Goal: Task Accomplishment & Management: Use online tool/utility

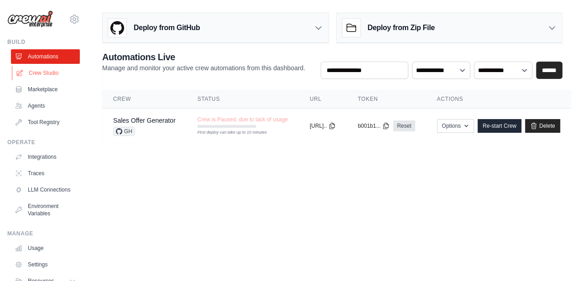
click at [54, 71] on link "Crew Studio" at bounding box center [46, 73] width 69 height 15
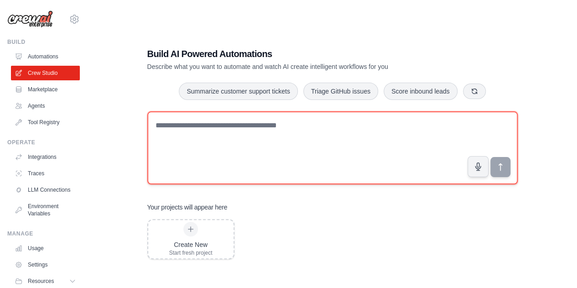
click at [233, 120] on textarea at bounding box center [332, 147] width 370 height 73
click at [233, 122] on textarea at bounding box center [332, 147] width 370 height 73
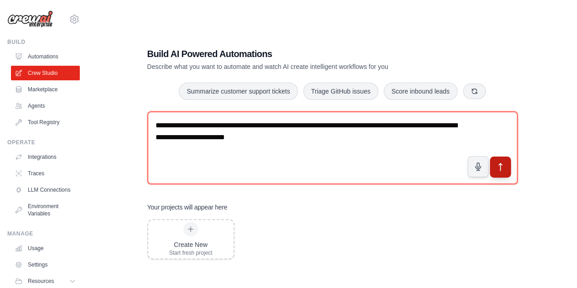
type textarea "**********"
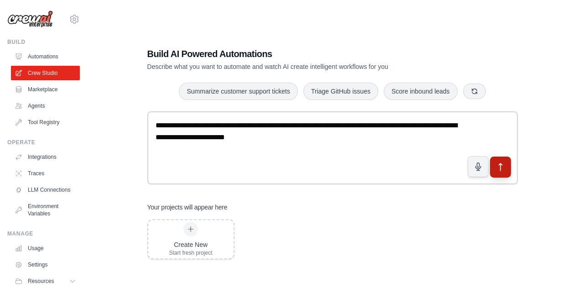
click at [500, 162] on icon "submit" at bounding box center [500, 167] width 10 height 10
click at [47, 104] on link "Agents" at bounding box center [46, 106] width 69 height 15
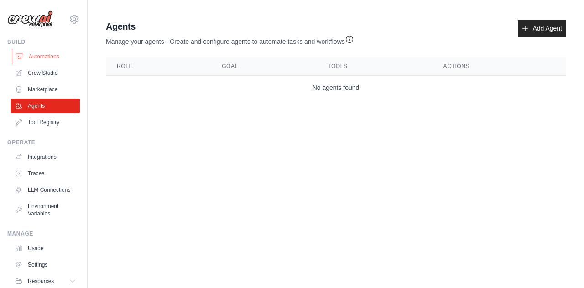
click at [50, 55] on link "Automations" at bounding box center [46, 56] width 69 height 15
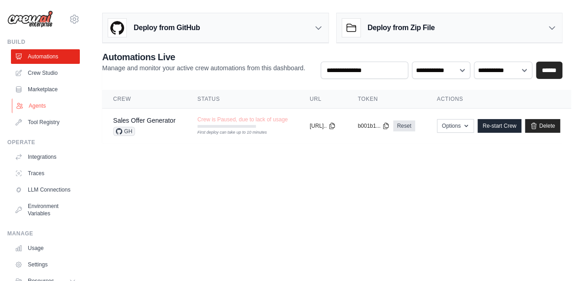
click at [47, 105] on link "Agents" at bounding box center [46, 106] width 69 height 15
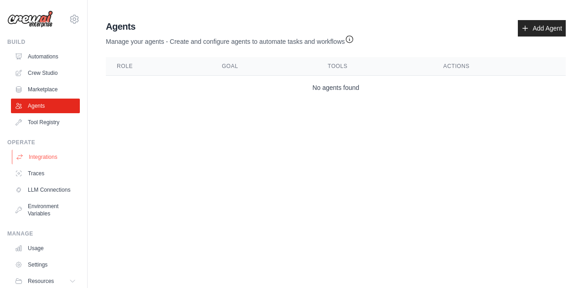
click at [43, 157] on link "Integrations" at bounding box center [46, 157] width 69 height 15
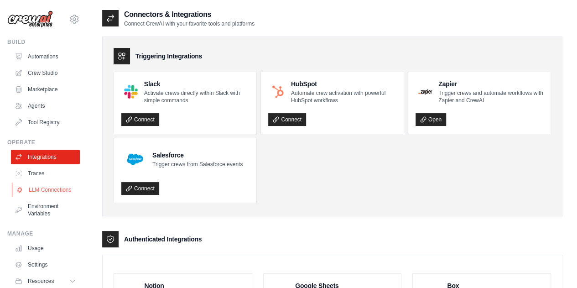
click at [39, 189] on link "LLM Connections" at bounding box center [46, 189] width 69 height 15
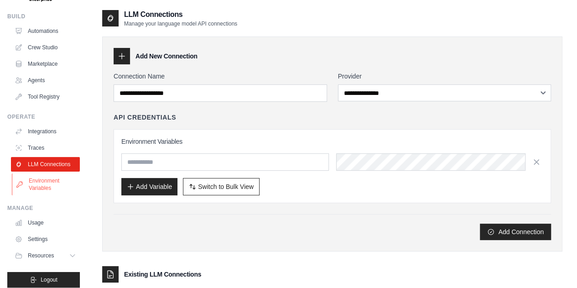
scroll to position [39, 0]
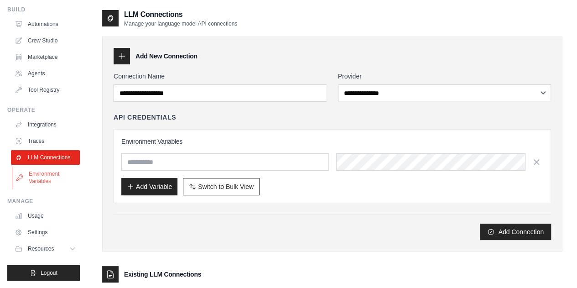
click at [56, 177] on link "Environment Variables" at bounding box center [46, 177] width 69 height 22
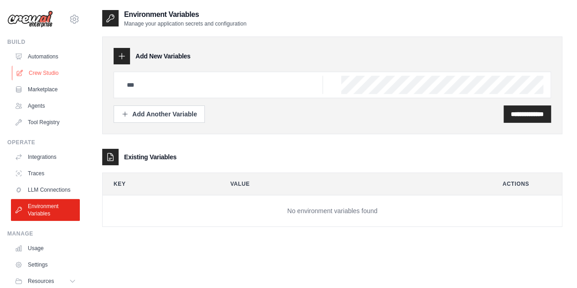
click at [56, 71] on link "Crew Studio" at bounding box center [46, 73] width 69 height 15
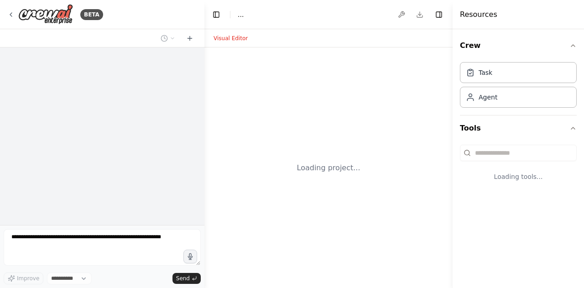
select select "****"
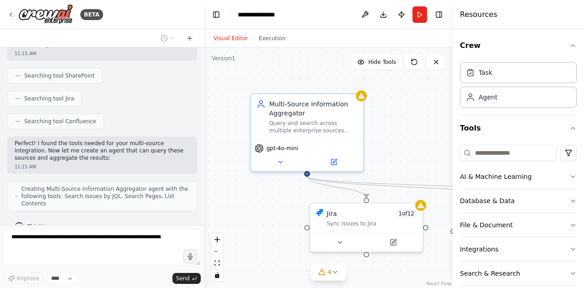
scroll to position [152, 0]
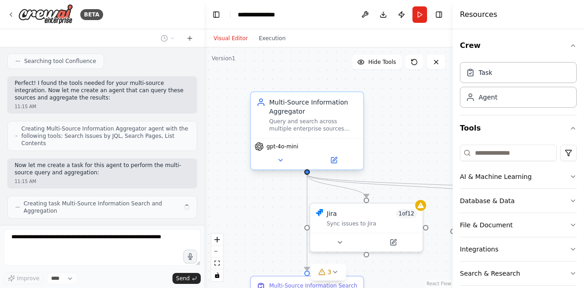
click at [349, 126] on div "Query and search across multiple enterprise sources including Jira, Confluence,…" at bounding box center [313, 125] width 88 height 15
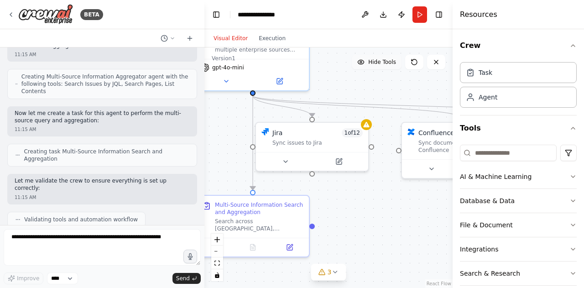
scroll to position [318, 0]
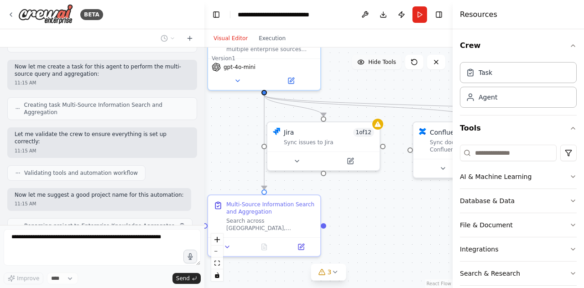
drag, startPoint x: 442, startPoint y: 138, endPoint x: 400, endPoint y: 57, distance: 91.8
click at [400, 57] on div "Version 1 Hide Tools .deletable-edge-delete-btn { width: 20px; height: 20px; bo…" at bounding box center [328, 167] width 248 height 240
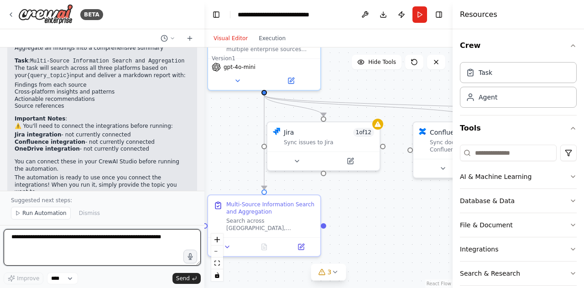
scroll to position [580, 0]
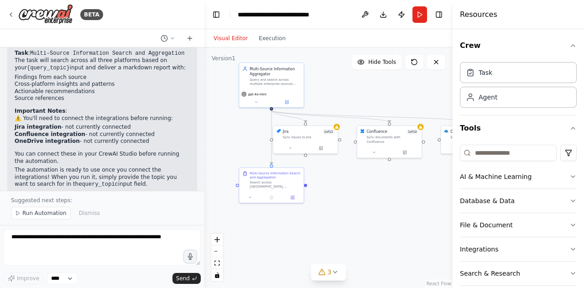
drag, startPoint x: 400, startPoint y: 198, endPoint x: 349, endPoint y: 181, distance: 54.4
click at [349, 181] on div ".deletable-edge-delete-btn { width: 20px; height: 20px; border: 0px solid #ffff…" at bounding box center [328, 167] width 248 height 240
click at [303, 142] on div at bounding box center [305, 146] width 64 height 11
click at [289, 148] on icon at bounding box center [290, 147] width 4 height 4
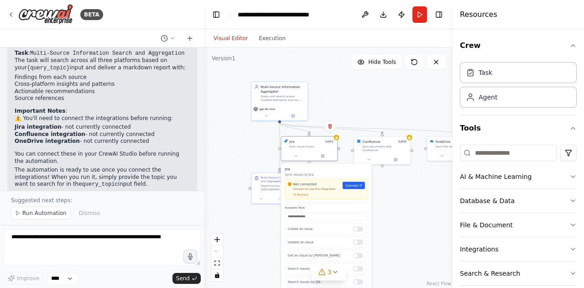
click at [413, 195] on div ".deletable-edge-delete-btn { width: 20px; height: 20px; border: 0px solid #ffff…" at bounding box center [328, 167] width 248 height 240
click at [438, 88] on div ".deletable-edge-delete-btn { width: 20px; height: 20px; border: 0px solid #ffff…" at bounding box center [328, 167] width 248 height 240
click at [328, 16] on div "**********" at bounding box center [287, 14] width 99 height 9
click at [569, 44] on icon "button" at bounding box center [572, 45] width 7 height 7
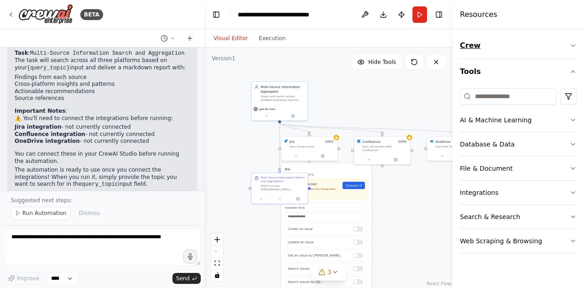
click at [567, 44] on button "Crew" at bounding box center [518, 46] width 117 height 26
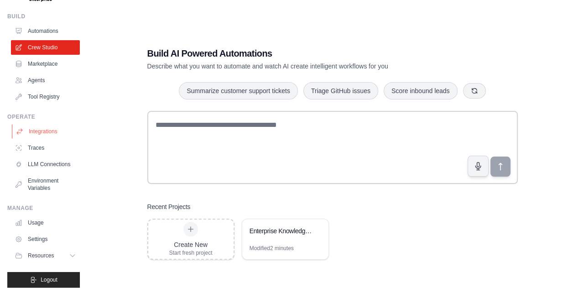
scroll to position [39, 0]
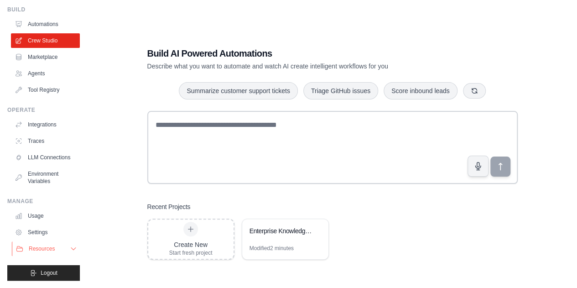
click at [61, 249] on button "Resources" at bounding box center [46, 248] width 69 height 15
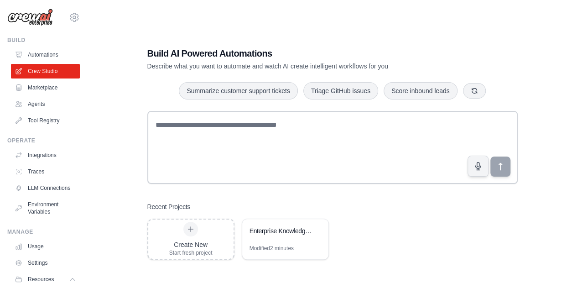
scroll to position [0, 0]
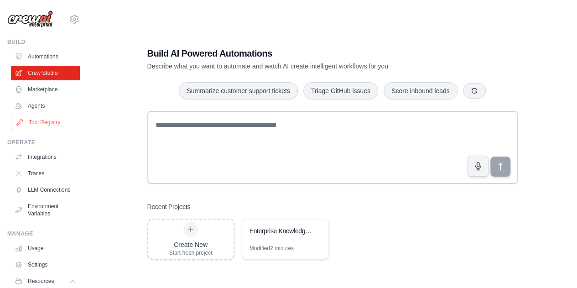
click at [48, 118] on link "Tool Registry" at bounding box center [46, 122] width 69 height 15
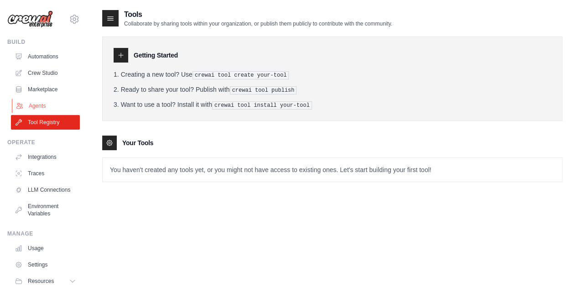
click at [46, 99] on link "Agents" at bounding box center [46, 106] width 69 height 15
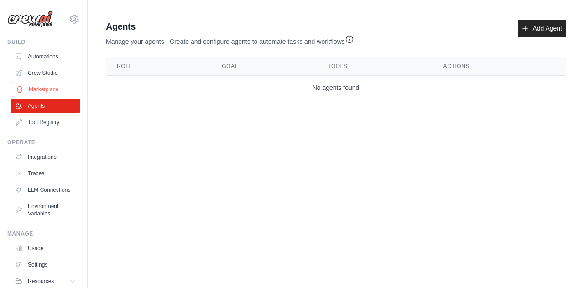
click at [47, 87] on link "Marketplace" at bounding box center [46, 89] width 69 height 15
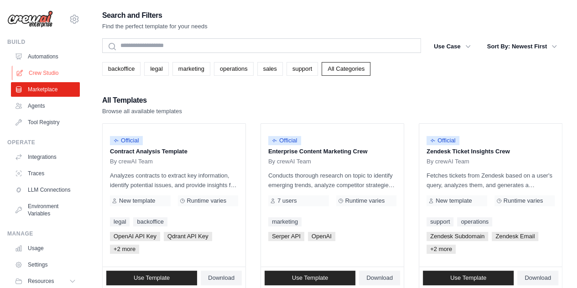
click at [55, 68] on link "Crew Studio" at bounding box center [46, 73] width 69 height 15
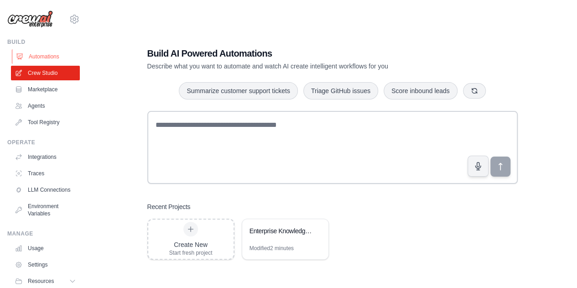
click at [57, 55] on link "Automations" at bounding box center [46, 56] width 69 height 15
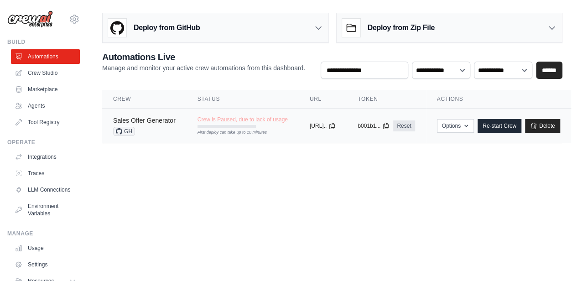
click at [169, 117] on link "Sales Offer Generator" at bounding box center [144, 120] width 62 height 7
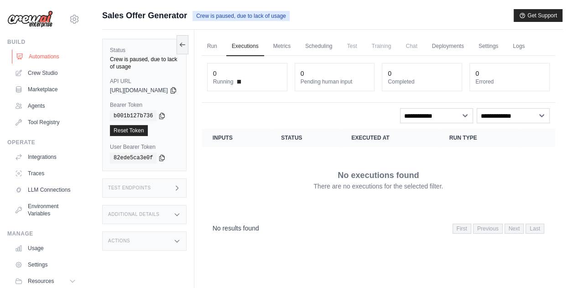
click at [52, 58] on link "Automations" at bounding box center [46, 56] width 69 height 15
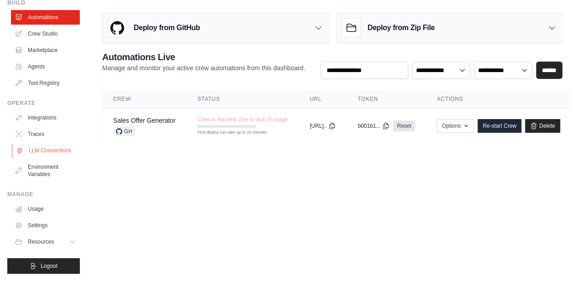
scroll to position [7, 0]
click at [40, 76] on link "Tool Registry" at bounding box center [46, 83] width 69 height 15
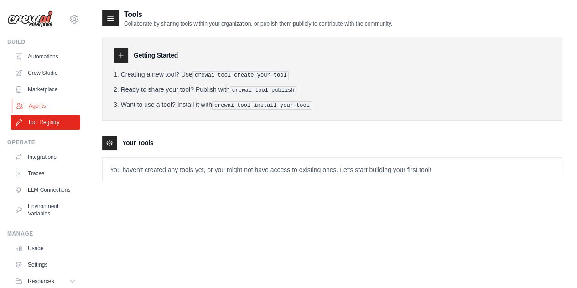
click at [46, 107] on link "Agents" at bounding box center [46, 106] width 69 height 15
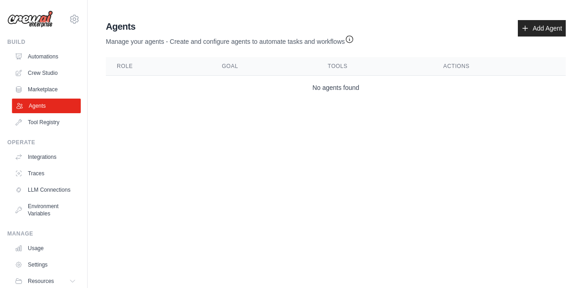
click at [52, 104] on link "Agents" at bounding box center [46, 106] width 69 height 15
click at [44, 73] on link "Crew Studio" at bounding box center [46, 73] width 69 height 15
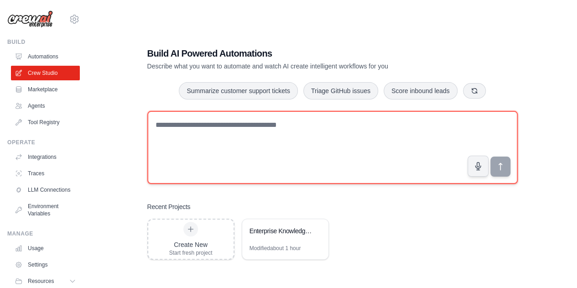
click at [287, 130] on textarea at bounding box center [332, 147] width 370 height 73
type textarea "*"
type textarea "**********"
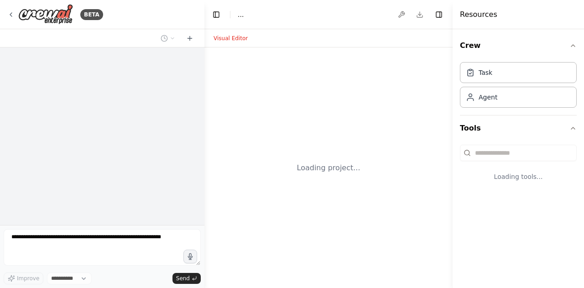
select select "****"
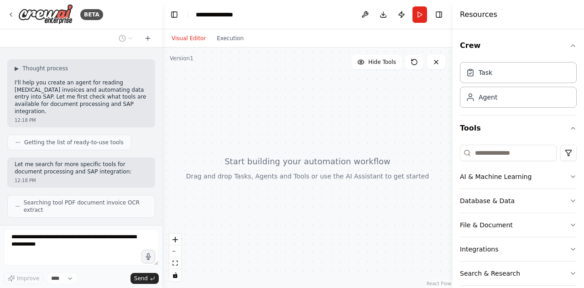
scroll to position [63, 0]
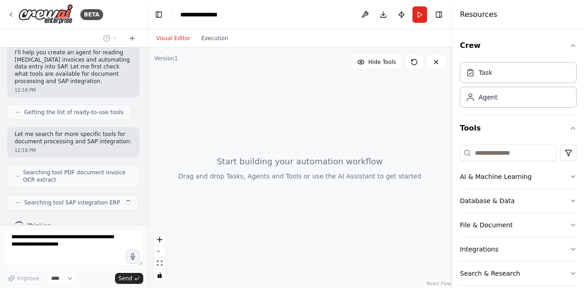
drag, startPoint x: 202, startPoint y: 104, endPoint x: 147, endPoint y: 95, distance: 55.9
click at [147, 95] on div "**********" at bounding box center [292, 144] width 584 height 288
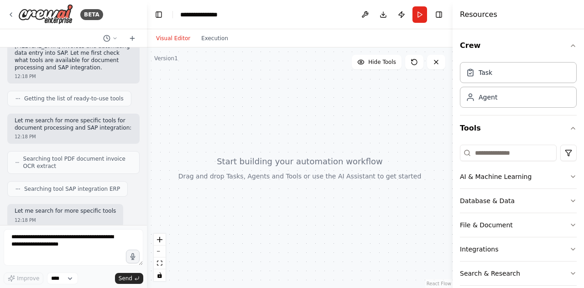
scroll to position [137, 0]
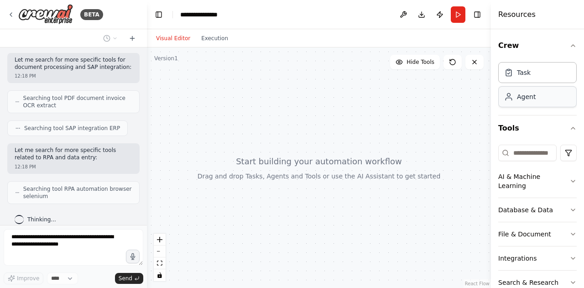
drag, startPoint x: 453, startPoint y: 92, endPoint x: 500, endPoint y: 93, distance: 47.0
click at [500, 93] on div "Resources Crew Task Agent Tools AI & Machine Learning Database & Data File & Do…" at bounding box center [537, 144] width 93 height 288
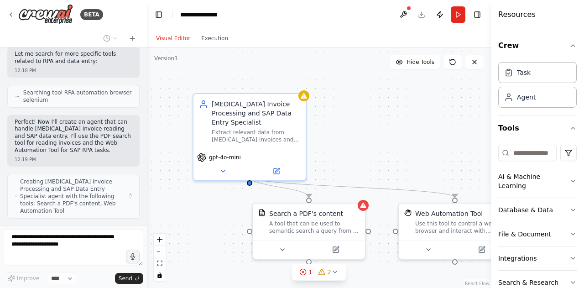
scroll to position [240, 0]
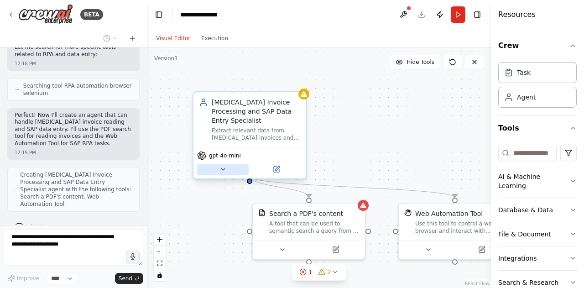
click at [224, 166] on icon at bounding box center [222, 169] width 7 height 7
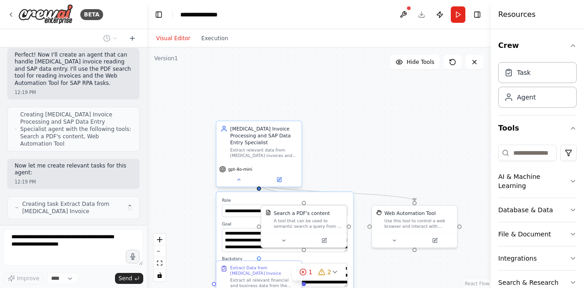
scroll to position [308, 0]
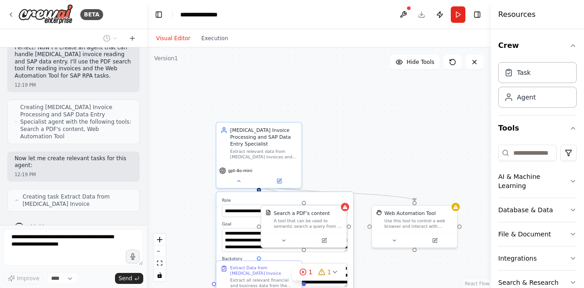
click at [390, 281] on div ".deletable-edge-delete-btn { width: 20px; height: 20px; border: 0px solid #ffff…" at bounding box center [319, 167] width 344 height 240
click at [327, 166] on div ".deletable-edge-delete-btn { width: 20px; height: 20px; border: 0px solid #ffff…" at bounding box center [319, 167] width 344 height 240
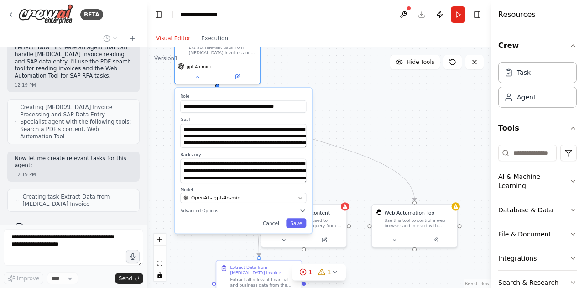
drag, startPoint x: 242, startPoint y: 191, endPoint x: 203, endPoint y: 89, distance: 109.0
click at [203, 94] on label "Role" at bounding box center [243, 96] width 126 height 5
click at [276, 218] on button "Cancel" at bounding box center [271, 223] width 25 height 10
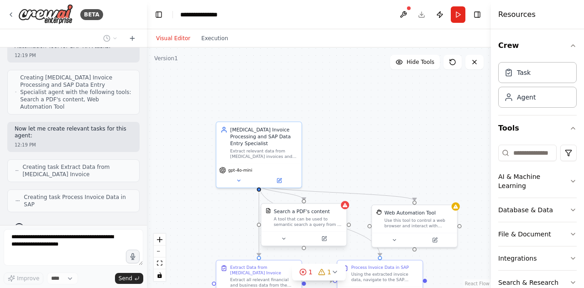
scroll to position [330, 0]
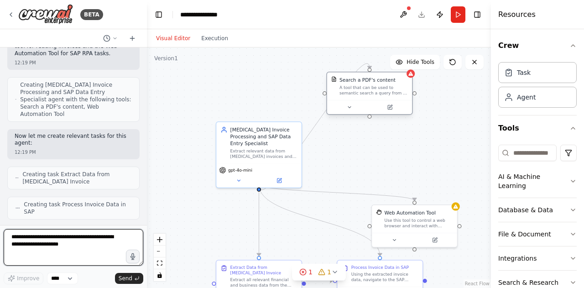
drag, startPoint x: 336, startPoint y: 223, endPoint x: 400, endPoint y: 90, distance: 147.5
click at [400, 90] on div "A tool that can be used to semantic search a query from a PDF's content." at bounding box center [373, 90] width 68 height 11
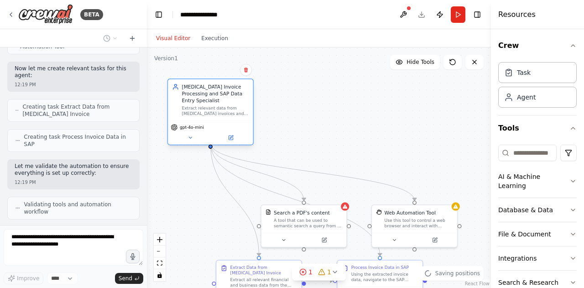
scroll to position [390, 0]
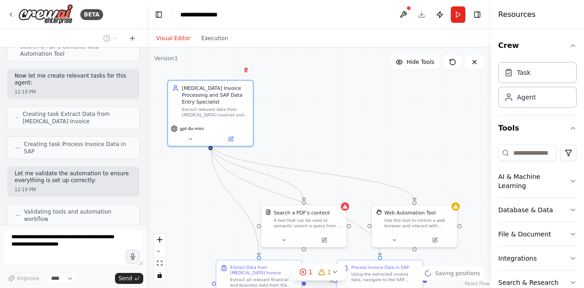
drag, startPoint x: 287, startPoint y: 163, endPoint x: 289, endPoint y: 146, distance: 16.5
click at [235, 125] on div "gpt-4o-mini" at bounding box center [210, 128] width 79 height 7
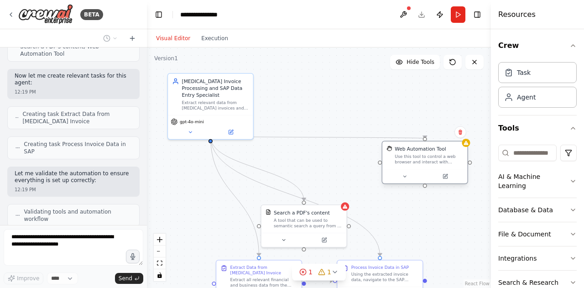
drag, startPoint x: 400, startPoint y: 218, endPoint x: 398, endPoint y: 164, distance: 54.3
click at [411, 154] on div "Use this tool to control a web browser and interact with websites using natural…" at bounding box center [429, 159] width 68 height 11
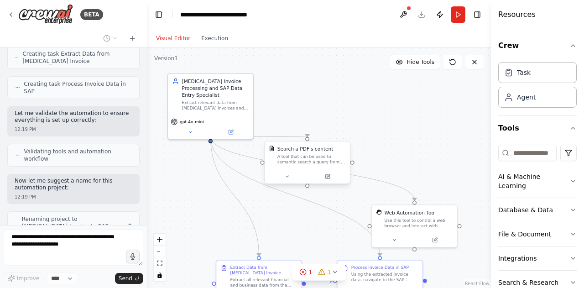
scroll to position [457, 0]
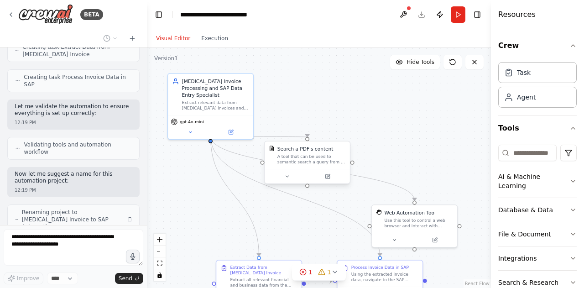
drag, startPoint x: 317, startPoint y: 222, endPoint x: 318, endPoint y: 155, distance: 67.5
click at [318, 155] on div "A tool that can be used to semantic search a query from a PDF's content." at bounding box center [311, 159] width 68 height 11
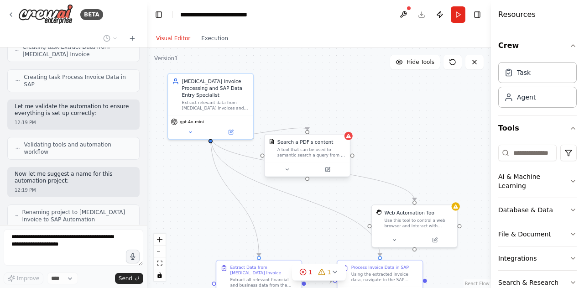
click at [289, 176] on div at bounding box center [307, 169] width 85 height 14
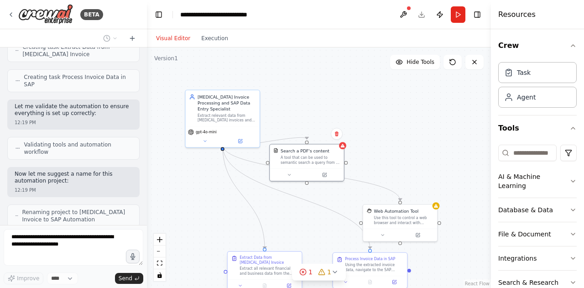
click at [273, 267] on div "Extract all relevant financial and business data from the [MEDICAL_DATA] invoic…" at bounding box center [268, 271] width 58 height 10
click at [236, 282] on button at bounding box center [240, 285] width 21 height 7
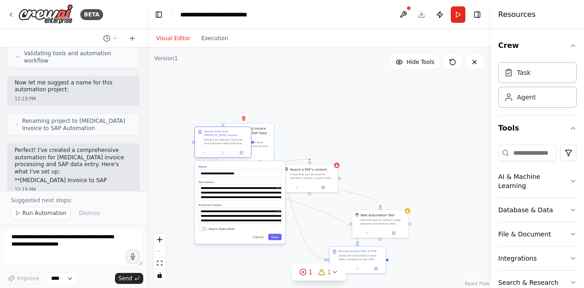
drag, startPoint x: 283, startPoint y: 260, endPoint x: 228, endPoint y: 139, distance: 132.7
click at [228, 139] on div "Extract all relevant financial and business data from the [MEDICAL_DATA] invoic…" at bounding box center [226, 141] width 44 height 7
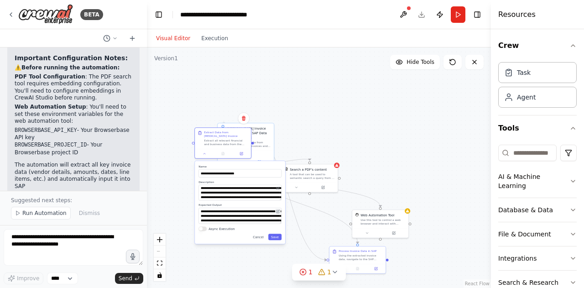
scroll to position [920, 0]
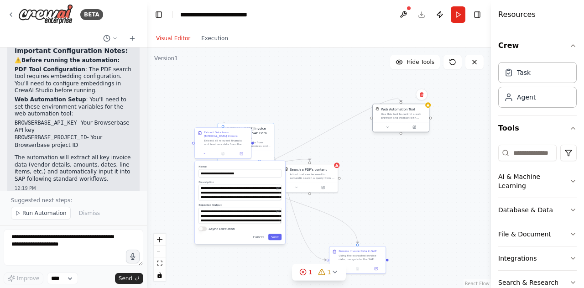
drag, startPoint x: 394, startPoint y: 221, endPoint x: 416, endPoint y: 118, distance: 105.8
click at [416, 118] on div "Web Automation Tool Use this tool to control a web browser and interact with we…" at bounding box center [401, 113] width 56 height 18
drag, startPoint x: 377, startPoint y: 245, endPoint x: 412, endPoint y: 168, distance: 84.7
click at [412, 168] on div "Process Invoice Data in SAP Using the extracted invoice data, navigate to the S…" at bounding box center [392, 176] width 56 height 17
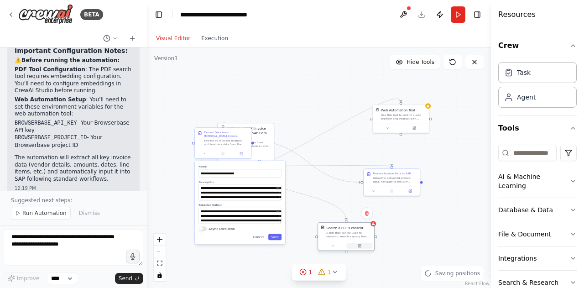
drag, startPoint x: 327, startPoint y: 185, endPoint x: 363, endPoint y: 244, distance: 69.2
click at [363, 244] on button at bounding box center [360, 245] width 26 height 5
click at [357, 236] on div "A tool that can be used to semantic search a query from a PDF's content." at bounding box center [348, 234] width 45 height 7
click at [333, 246] on icon at bounding box center [333, 246] width 4 height 4
click at [333, 248] on button at bounding box center [333, 245] width 26 height 5
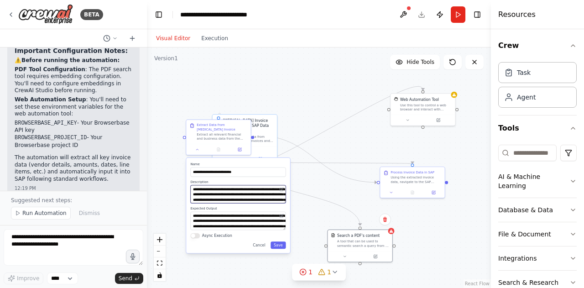
click at [273, 193] on textarea "**********" at bounding box center [237, 194] width 95 height 18
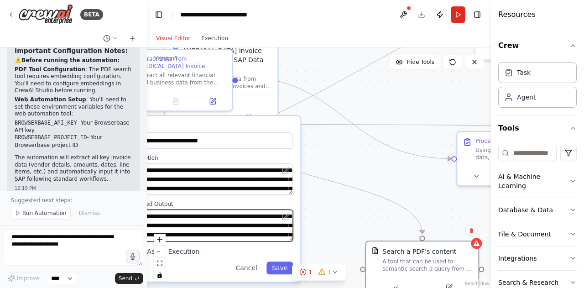
drag, startPoint x: 320, startPoint y: 208, endPoint x: 343, endPoint y: 204, distance: 23.6
click at [343, 204] on div ".deletable-edge-delete-btn { width: 20px; height: 20px; border: 0px solid #ffff…" at bounding box center [319, 167] width 344 height 240
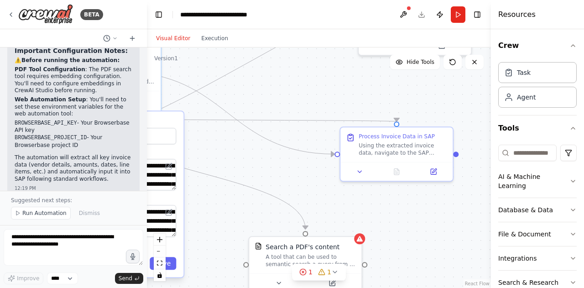
drag, startPoint x: 353, startPoint y: 193, endPoint x: 236, endPoint y: 188, distance: 116.9
click at [236, 188] on div ".deletable-edge-delete-btn { width: 20px; height: 20px; border: 0px solid #ffff…" at bounding box center [319, 167] width 344 height 240
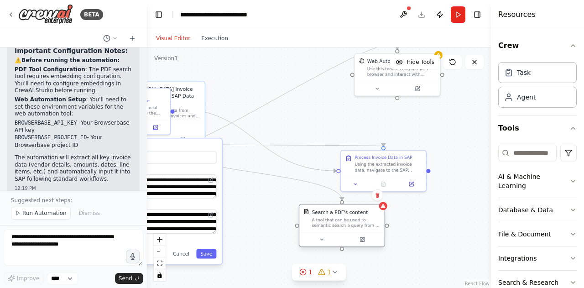
drag, startPoint x: 337, startPoint y: 240, endPoint x: 349, endPoint y: 197, distance: 44.6
click at [376, 208] on div "Search a PDF's content" at bounding box center [346, 211] width 68 height 7
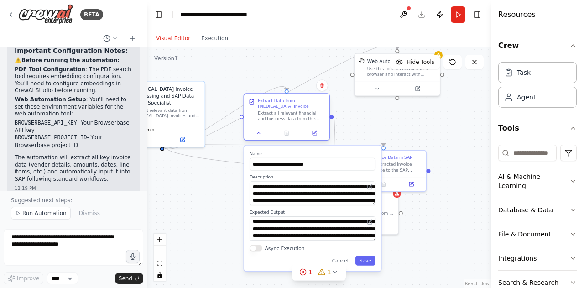
drag, startPoint x: 200, startPoint y: 139, endPoint x: 286, endPoint y: 109, distance: 91.5
click at [356, 146] on div "**********" at bounding box center [312, 208] width 137 height 125
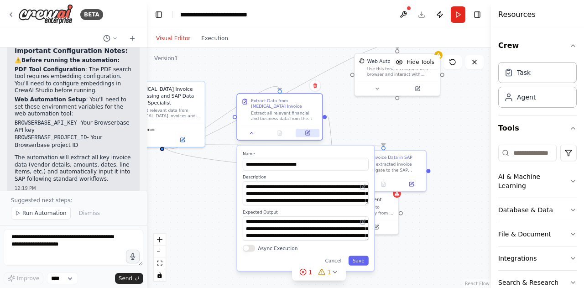
click at [307, 130] on icon at bounding box center [307, 132] width 5 height 5
click at [308, 131] on button at bounding box center [308, 133] width 24 height 8
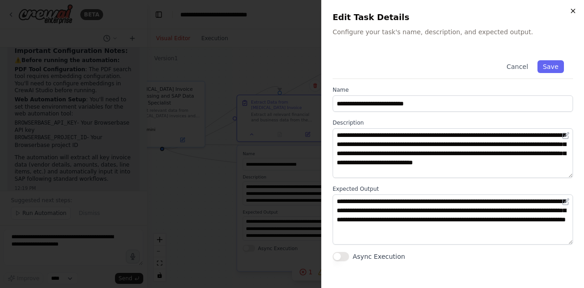
click at [572, 11] on icon "button" at bounding box center [572, 10] width 7 height 7
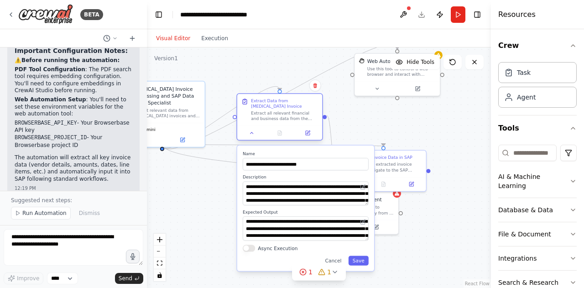
click at [296, 114] on div "Extract all relevant financial and business data from the [MEDICAL_DATA] invoic…" at bounding box center [284, 115] width 67 height 11
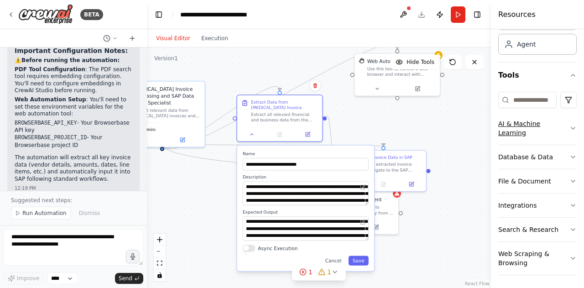
scroll to position [0, 0]
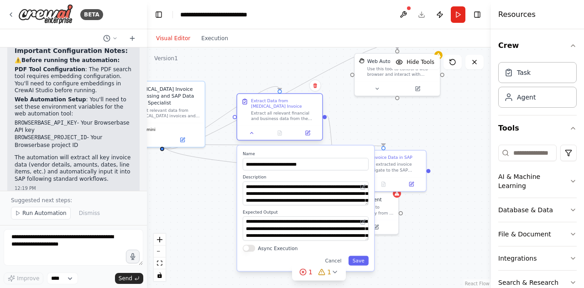
click at [284, 113] on div "Extract all relevant financial and business data from the [MEDICAL_DATA] invoic…" at bounding box center [284, 115] width 67 height 11
click at [539, 151] on input at bounding box center [527, 153] width 58 height 16
click at [563, 150] on html "BETA create a agent to [MEDICAL_DATA] invoice reading and RPA to add the data i…" at bounding box center [292, 144] width 584 height 288
click at [560, 152] on html "BETA create a agent to [MEDICAL_DATA] invoice reading and RPA to add the data i…" at bounding box center [292, 144] width 584 height 288
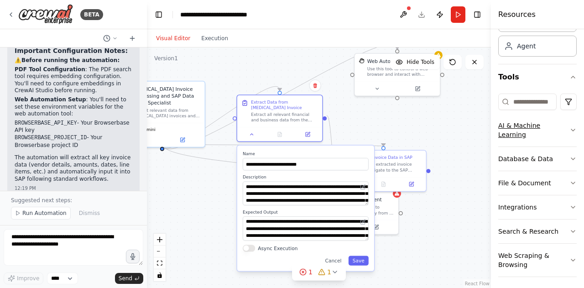
scroll to position [53, 0]
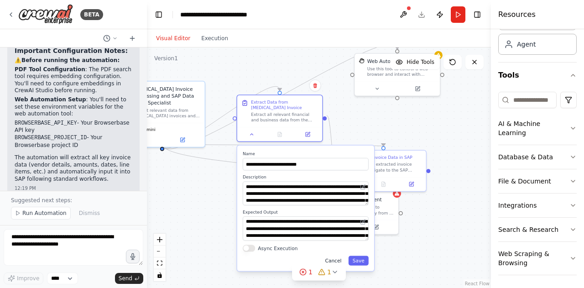
click at [342, 255] on button "Cancel" at bounding box center [333, 260] width 25 height 10
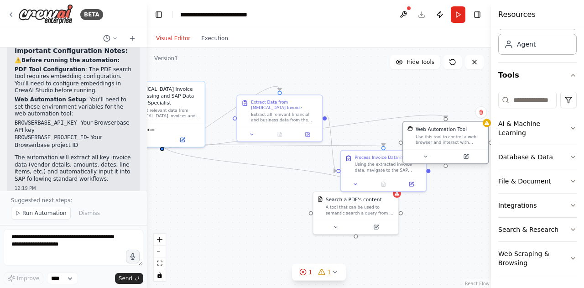
drag, startPoint x: 421, startPoint y: 77, endPoint x: 472, endPoint y: 148, distance: 87.6
click at [472, 148] on div "Web Automation Tool Use this tool to control a web browser and interact with we…" at bounding box center [445, 135] width 85 height 28
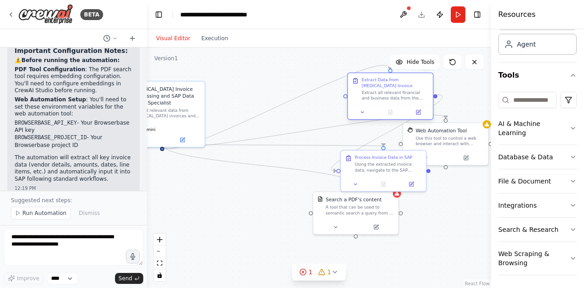
drag, startPoint x: 296, startPoint y: 110, endPoint x: 376, endPoint y: 83, distance: 84.1
click at [419, 90] on div "Extract all relevant financial and business data from the [MEDICAL_DATA] invoic…" at bounding box center [395, 95] width 67 height 11
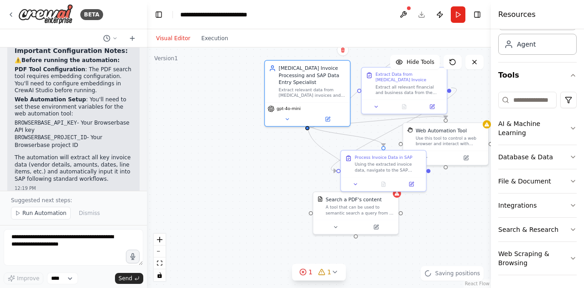
drag, startPoint x: 200, startPoint y: 124, endPoint x: 331, endPoint y: 118, distance: 131.5
click at [331, 105] on div "gpt-4o-mini" at bounding box center [307, 114] width 85 height 24
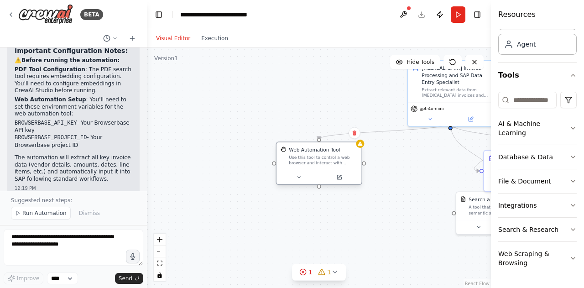
drag, startPoint x: 429, startPoint y: 138, endPoint x: 296, endPoint y: 157, distance: 134.6
click at [296, 157] on div "Use this tool to control a web browser and interact with websites using natural…" at bounding box center [323, 160] width 68 height 11
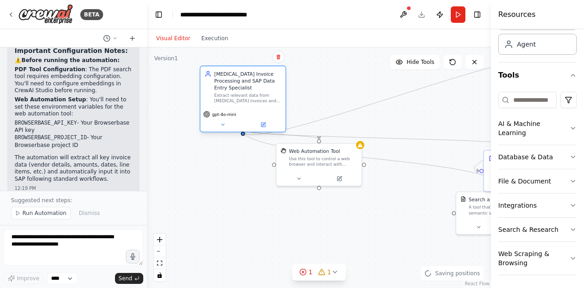
drag, startPoint x: 437, startPoint y: 98, endPoint x: 280, endPoint y: 113, distance: 157.2
click at [226, 111] on span "gpt-4o-mini" at bounding box center [224, 113] width 24 height 5
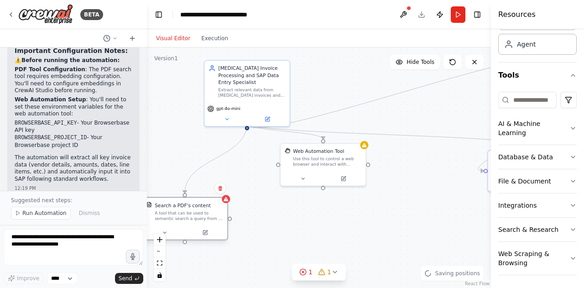
drag, startPoint x: 476, startPoint y: 219, endPoint x: 172, endPoint y: 226, distance: 303.4
click at [167, 228] on div at bounding box center [184, 232] width 85 height 14
drag, startPoint x: 489, startPoint y: 180, endPoint x: 387, endPoint y: 197, distance: 103.6
click at [387, 197] on div "BETA create a agent to [MEDICAL_DATA] invoice reading and RPA to add the data i…" at bounding box center [292, 144] width 584 height 288
drag, startPoint x: 449, startPoint y: 137, endPoint x: 317, endPoint y: 167, distance: 135.7
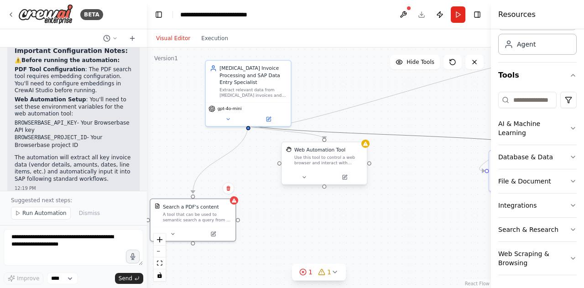
click at [317, 167] on div ".deletable-edge-delete-btn { width: 20px; height: 20px; border: 0px solid #ffff…" at bounding box center [411, 185] width 260 height 182
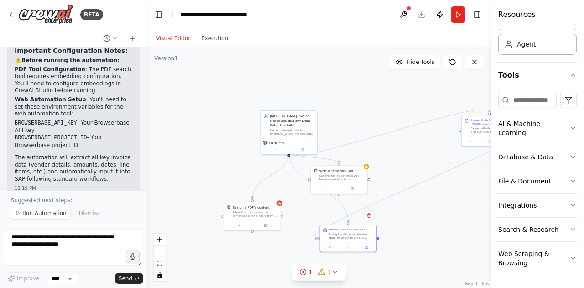
drag, startPoint x: 466, startPoint y: 187, endPoint x: 450, endPoint y: 142, distance: 47.6
click at [338, 242] on div at bounding box center [348, 247] width 56 height 10
drag, startPoint x: 478, startPoint y: 130, endPoint x: 326, endPoint y: 124, distance: 152.5
click at [368, 129] on div "Extract Data from [MEDICAL_DATA] Invoice Extract all relevant financial and bus…" at bounding box center [376, 125] width 56 height 21
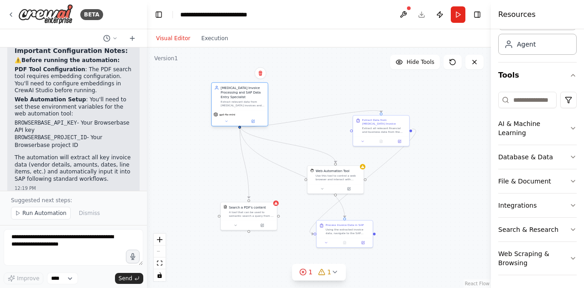
drag, startPoint x: 306, startPoint y: 129, endPoint x: 253, endPoint y: 100, distance: 60.4
click at [253, 100] on div "Extract relevant data from [MEDICAL_DATA] invoices and automatically input this…" at bounding box center [243, 103] width 44 height 7
click at [395, 125] on div "Extract all relevant financial and business data from the [MEDICAL_DATA] invoic…" at bounding box center [384, 128] width 44 height 7
click at [570, 155] on div "Crew Task Agent Tools AI & Machine Learning Database & Data File & Document Int…" at bounding box center [537, 158] width 93 height 259
click at [569, 154] on icon "button" at bounding box center [572, 156] width 7 height 7
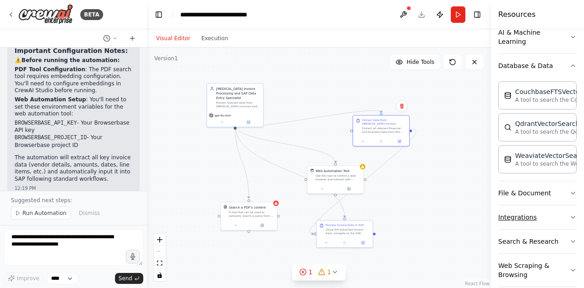
scroll to position [99, 0]
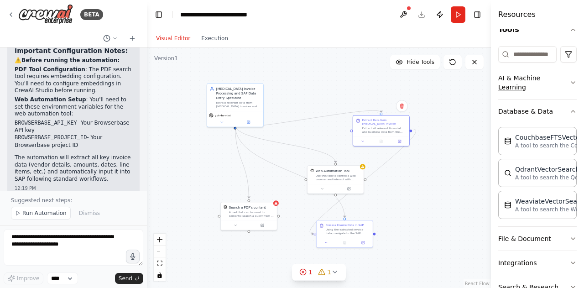
click at [569, 79] on icon "button" at bounding box center [572, 82] width 7 height 7
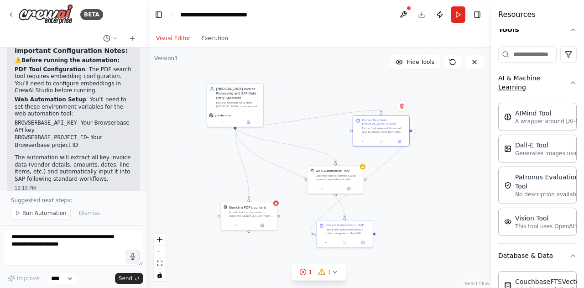
click at [569, 79] on icon "button" at bounding box center [572, 82] width 7 height 7
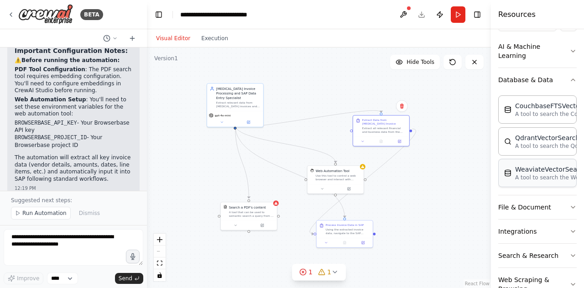
scroll to position [144, 0]
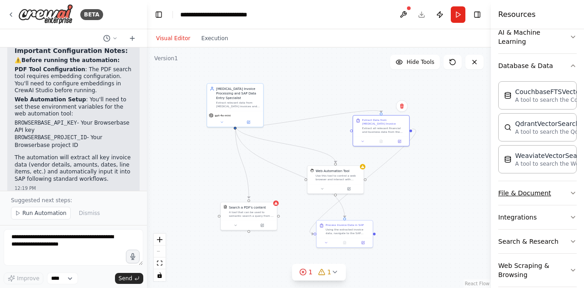
click at [569, 191] on icon "button" at bounding box center [572, 192] width 7 height 7
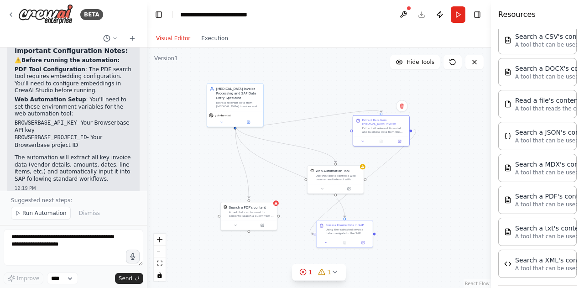
scroll to position [415, 0]
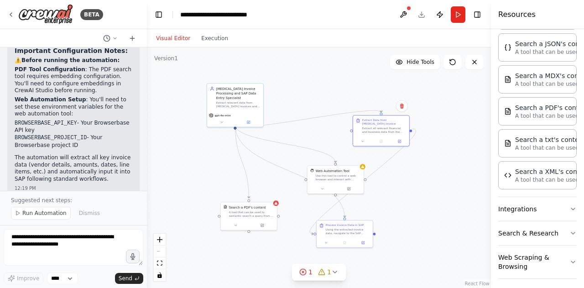
click at [572, 200] on div "Crew Task Agent Tools AI & Machine Learning Database & Data CouchbaseFTSVectorS…" at bounding box center [537, 158] width 93 height 259
click at [569, 205] on icon "button" at bounding box center [572, 208] width 7 height 7
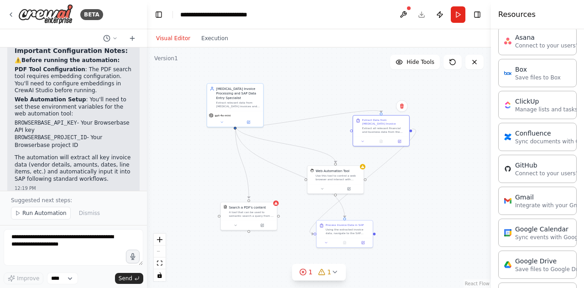
scroll to position [689, 0]
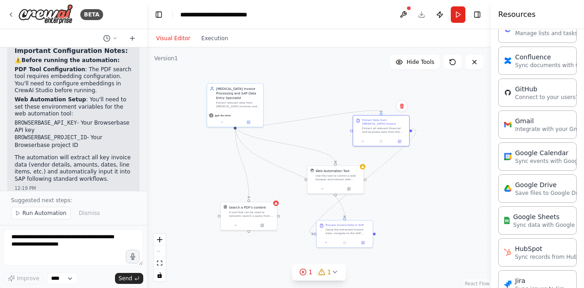
click at [39, 214] on span "Run Automation" at bounding box center [44, 212] width 44 height 7
